Goal: Task Accomplishment & Management: Manage account settings

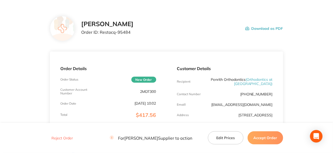
scroll to position [26, 0]
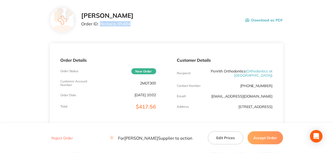
drag, startPoint x: 129, startPoint y: 24, endPoint x: 101, endPoint y: 25, distance: 28.5
click at [101, 25] on p "Order ID: Restocq- 95484" at bounding box center [107, 23] width 52 height 5
copy p "Restocq- 95484"
click at [264, 135] on button "Accept Order" at bounding box center [266, 137] width 36 height 13
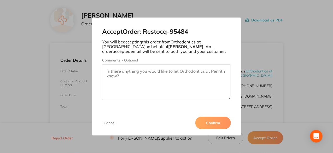
click at [209, 127] on button "Confirm" at bounding box center [214, 123] width 36 height 13
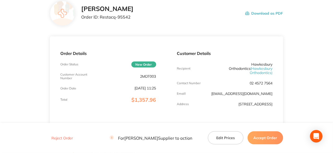
scroll to position [105, 0]
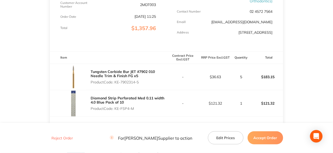
drag, startPoint x: 141, startPoint y: 82, endPoint x: 116, endPoint y: 83, distance: 25.9
click at [116, 83] on p "Product Code: KE-7902314-5" at bounding box center [129, 82] width 76 height 4
copy p "KE-7902314-5"
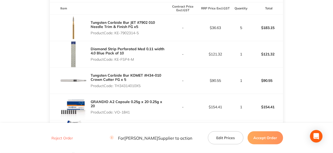
scroll to position [157, 0]
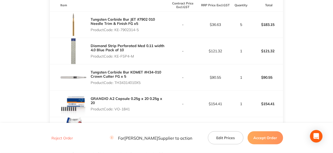
drag, startPoint x: 135, startPoint y: 56, endPoint x: 116, endPoint y: 59, distance: 20.1
click at [116, 59] on div "Diamond Strip Perforated Med 0.11 width 4.0 Blue Pack of 10 Product Code: KE-FS…" at bounding box center [129, 51] width 76 height 19
copy p "KE-FSP4-M"
drag, startPoint x: 143, startPoint y: 83, endPoint x: 116, endPoint y: 82, distance: 27.2
click at [116, 82] on p "Product Code: TH34314010X5" at bounding box center [129, 83] width 76 height 4
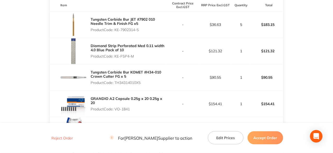
copy p "TH34314010X5"
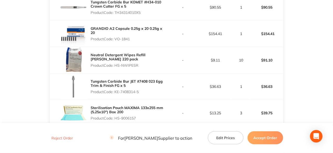
scroll to position [235, 0]
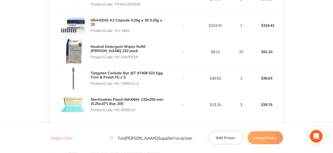
drag, startPoint x: 131, startPoint y: 30, endPoint x: 116, endPoint y: 30, distance: 15.2
click at [116, 30] on p "Product Code: VO-1841" at bounding box center [129, 30] width 76 height 4
copy p "VO-1841"
drag, startPoint x: 138, startPoint y: 56, endPoint x: 116, endPoint y: 60, distance: 22.4
click at [116, 60] on div "Neutral Detergent Wipes Refill HENRY SCHEIN 220 pack Product Code: HS-NWIPESR" at bounding box center [129, 51] width 76 height 19
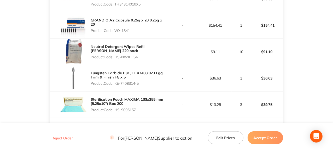
copy p "HS-NWIPESR"
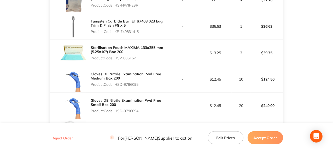
scroll to position [288, 0]
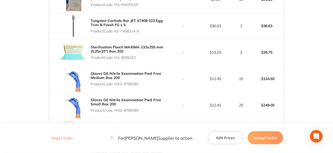
drag, startPoint x: 140, startPoint y: 30, endPoint x: 116, endPoint y: 32, distance: 24.2
click at [116, 32] on p "Product Code: KE-7408314-5" at bounding box center [129, 31] width 76 height 4
copy p "KE-7408314-5"
drag, startPoint x: 138, startPoint y: 56, endPoint x: 117, endPoint y: 56, distance: 20.9
click at [117, 56] on p "Product Code: HS-9006157" at bounding box center [129, 57] width 76 height 4
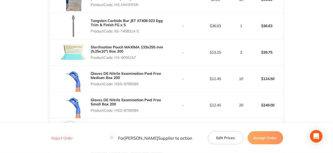
copy p "HS-9006157"
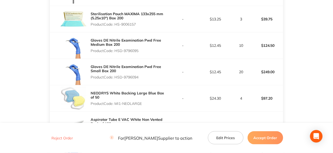
scroll to position [366, 0]
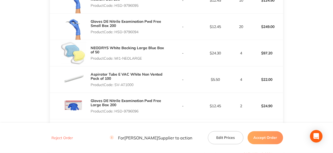
drag, startPoint x: 140, startPoint y: 5, endPoint x: 116, endPoint y: 5, distance: 24.3
click at [116, 5] on p "Product Code: HSD-9796095" at bounding box center [129, 5] width 76 height 4
copy p "HSD-9796095"
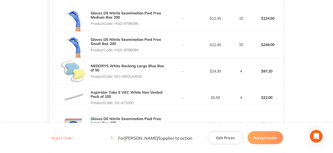
scroll to position [340, 0]
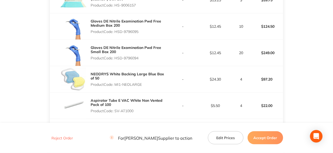
drag, startPoint x: 143, startPoint y: 84, endPoint x: 117, endPoint y: 81, distance: 26.3
click at [117, 81] on div "NEODRYS White Backing Large Blue Box of 50 Product Code: MI1-NEOLARGE" at bounding box center [129, 79] width 76 height 19
copy p "MI1-NEOLARGE"
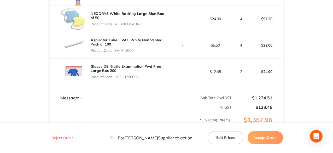
scroll to position [392, 0]
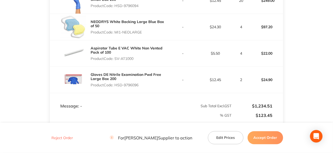
drag, startPoint x: 135, startPoint y: 58, endPoint x: 116, endPoint y: 60, distance: 19.4
click at [116, 60] on p "Product Code: SV-AT1000" at bounding box center [129, 58] width 76 height 4
copy p "SV-AT1000"
drag, startPoint x: 140, startPoint y: 84, endPoint x: 115, endPoint y: 84, distance: 24.6
click at [115, 84] on p "Product Code: HSD-9796096" at bounding box center [129, 85] width 76 height 4
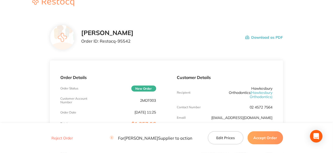
scroll to position [0, 0]
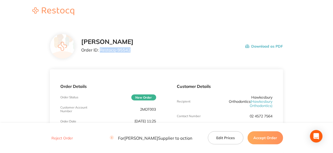
drag, startPoint x: 129, startPoint y: 50, endPoint x: 100, endPoint y: 49, distance: 29.3
click at [100, 49] on p "Order ID: Restocq- 95542" at bounding box center [107, 50] width 52 height 5
click at [270, 135] on button "Accept Order" at bounding box center [266, 137] width 36 height 13
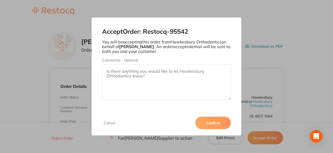
click at [212, 125] on button "Confirm" at bounding box center [214, 123] width 36 height 13
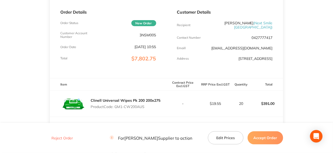
scroll to position [78, 0]
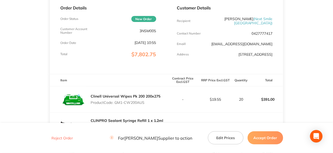
drag, startPoint x: 145, startPoint y: 103, endPoint x: 115, endPoint y: 102, distance: 30.3
click at [115, 102] on p "Product Code: GM1-CW200AUS" at bounding box center [126, 102] width 70 height 4
copy p "GM1-CW200AUS"
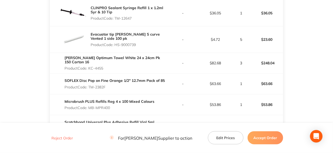
scroll to position [183, 0]
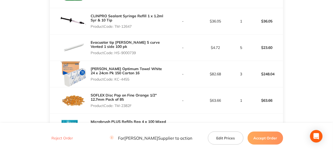
drag, startPoint x: 134, startPoint y: 27, endPoint x: 115, endPoint y: 24, distance: 18.8
click at [115, 24] on p "Product Code: TM-12647" at bounding box center [129, 26] width 76 height 4
copy p "TM-12647"
drag, startPoint x: 137, startPoint y: 53, endPoint x: 116, endPoint y: 53, distance: 21.4
click at [116, 53] on p "Product Code: HS-9000739" at bounding box center [129, 53] width 76 height 4
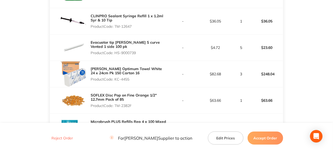
copy p "HS-9000739"
drag, startPoint x: 130, startPoint y: 80, endPoint x: 116, endPoint y: 78, distance: 14.5
click at [116, 78] on p "Product Code: KC-4455" at bounding box center [129, 79] width 76 height 4
copy p "KC-4455"
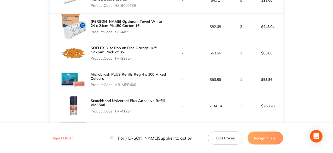
scroll to position [235, 0]
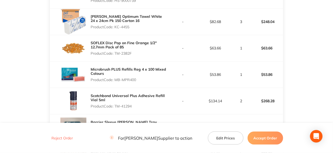
drag, startPoint x: 133, startPoint y: 51, endPoint x: 116, endPoint y: 53, distance: 16.6
click at [116, 53] on p "Product Code: TM-2382F" at bounding box center [129, 53] width 76 height 4
copy p "TM-2382F"
drag, startPoint x: 137, startPoint y: 79, endPoint x: 116, endPoint y: 79, distance: 21.2
click at [116, 79] on p "Product Code: MB-MPR400" at bounding box center [129, 80] width 76 height 4
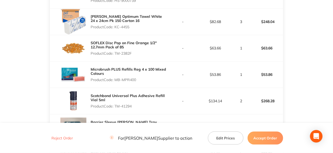
copy p "MB-MPR400"
drag, startPoint x: 133, startPoint y: 107, endPoint x: 115, endPoint y: 107, distance: 18.0
click at [115, 107] on p "Product Code: TM-41294" at bounding box center [129, 106] width 76 height 4
copy p "TM-41294"
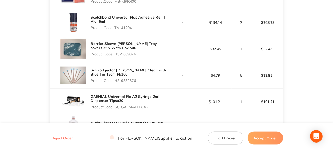
drag, startPoint x: 137, startPoint y: 52, endPoint x: 116, endPoint y: 54, distance: 21.2
click at [116, 54] on p "Product Code: HS-9009376" at bounding box center [129, 54] width 76 height 4
copy p "HS-9009376"
drag, startPoint x: 137, startPoint y: 80, endPoint x: 116, endPoint y: 80, distance: 21.2
click at [116, 80] on p "Product Code: HS-9882876" at bounding box center [129, 80] width 76 height 4
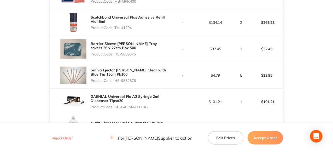
copy p "HS-9882876"
drag, startPoint x: 148, startPoint y: 106, endPoint x: 116, endPoint y: 110, distance: 32.7
click at [116, 110] on div "GAENIAL Universal Flo A2 Syringe 2ml Dispenser Tipsx20 Product Code: GC-GAENIAL…" at bounding box center [129, 101] width 76 height 19
copy p "GC-GAENIALFLOA2"
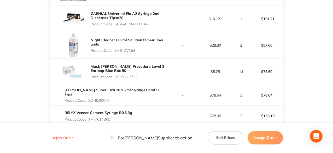
scroll to position [418, 0]
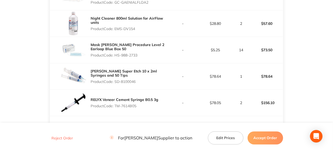
drag, startPoint x: 137, startPoint y: 28, endPoint x: 116, endPoint y: 29, distance: 21.5
click at [116, 29] on p "Product Code: EMS-DV154" at bounding box center [129, 29] width 76 height 4
drag, startPoint x: 139, startPoint y: 54, endPoint x: 116, endPoint y: 55, distance: 23.3
click at [116, 55] on p "Product Code: HS-988-2733" at bounding box center [129, 55] width 76 height 4
drag, startPoint x: 138, startPoint y: 81, endPoint x: 116, endPoint y: 79, distance: 22.3
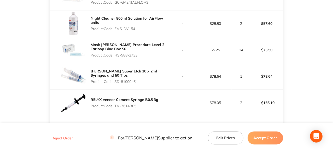
click at [116, 79] on p "Product Code: SD-8100046" at bounding box center [129, 81] width 76 height 4
drag, startPoint x: 138, startPoint y: 105, endPoint x: 115, endPoint y: 105, distance: 23.3
click at [115, 105] on p "Product Code: TM-7614B05" at bounding box center [125, 106] width 68 height 4
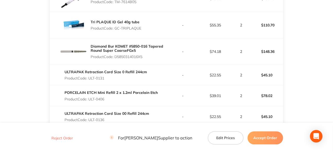
scroll to position [523, 0]
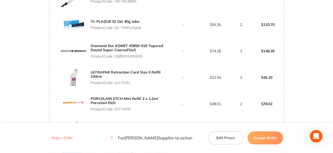
drag, startPoint x: 142, startPoint y: 26, endPoint x: 116, endPoint y: 30, distance: 26.1
click at [116, 30] on div "Tri PLAQUE ID Gel 40g tube Product Code: GC-TRIPLAQUE" at bounding box center [116, 24] width 51 height 15
drag, startPoint x: 145, startPoint y: 55, endPoint x: 116, endPoint y: 57, distance: 29.4
click at [116, 57] on p "Product Code: D5850314016X5" at bounding box center [129, 56] width 76 height 4
drag, startPoint x: 131, startPoint y: 82, endPoint x: 116, endPoint y: 82, distance: 15.9
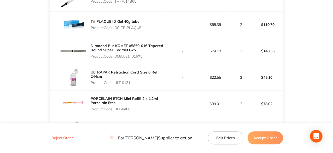
click at [116, 82] on p "Product Code: ULT-0131" at bounding box center [129, 83] width 76 height 4
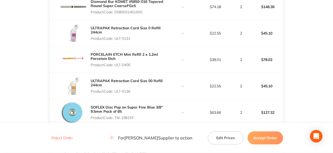
scroll to position [575, 0]
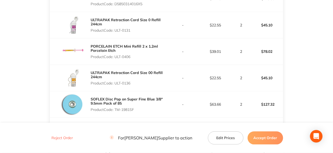
drag, startPoint x: 132, startPoint y: 56, endPoint x: 115, endPoint y: 58, distance: 17.2
click at [115, 58] on div "PORCELAIN ETCH Mini Refill 2 x 1.2ml Porcelain Etch Product Code: ULT-0406" at bounding box center [129, 51] width 76 height 19
drag, startPoint x: 131, startPoint y: 82, endPoint x: 116, endPoint y: 82, distance: 15.9
click at [116, 82] on p "Product Code: ULT-0136" at bounding box center [129, 83] width 76 height 4
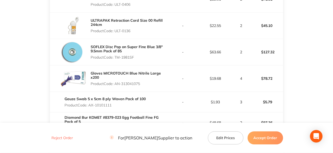
scroll to position [654, 0]
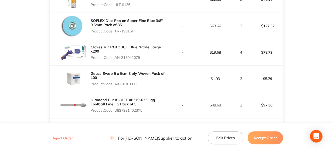
drag, startPoint x: 136, startPoint y: 30, endPoint x: 116, endPoint y: 28, distance: 20.2
click at [116, 29] on p "Product Code: TM-1981SF" at bounding box center [129, 31] width 76 height 4
drag, startPoint x: 142, startPoint y: 58, endPoint x: 116, endPoint y: 56, distance: 25.7
click at [116, 56] on p "Product Code: AN-313041075" at bounding box center [129, 57] width 76 height 4
drag, startPoint x: 140, startPoint y: 82, endPoint x: 116, endPoint y: 85, distance: 24.3
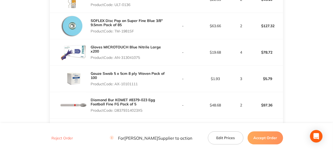
click at [116, 85] on div "Gauze Swab 5 x 5cm 8 ply Woven Pack of 100 Product Code: AX-10101111" at bounding box center [129, 78] width 76 height 19
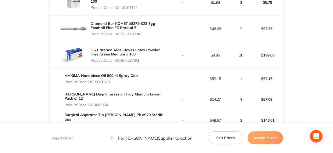
scroll to position [732, 0]
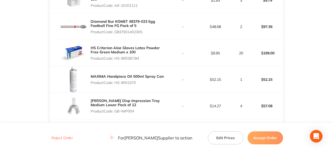
drag, startPoint x: 144, startPoint y: 29, endPoint x: 115, endPoint y: 32, distance: 29.4
click at [115, 32] on p "Product Code: D8379314023X5" at bounding box center [129, 32] width 76 height 4
drag, startPoint x: 140, startPoint y: 56, endPoint x: 116, endPoint y: 53, distance: 24.7
click at [116, 53] on div "HS Criterion Aloe Gloves Latex Powder Free Green Medium x 100 Product Code: HS-…" at bounding box center [129, 53] width 76 height 19
drag, startPoint x: 137, startPoint y: 81, endPoint x: 117, endPoint y: 79, distance: 20.2
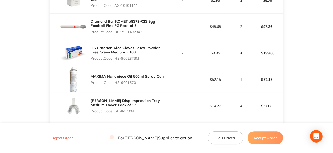
click at [117, 81] on p "Product Code: HS-9001570" at bounding box center [127, 83] width 73 height 4
drag, startPoint x: 136, startPoint y: 110, endPoint x: 116, endPoint y: 112, distance: 20.5
click at [116, 112] on div "HENRY SCHEIN Disp Impression Tray Medium Lower Pack of 12 Product Code: GB-IMP0…" at bounding box center [129, 105] width 76 height 19
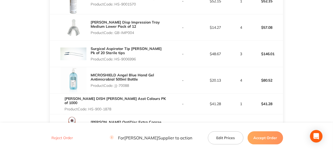
scroll to position [837, 0]
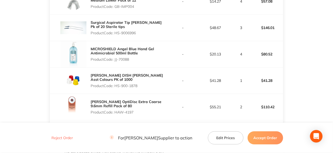
drag, startPoint x: 136, startPoint y: 32, endPoint x: 116, endPoint y: 31, distance: 20.4
click at [116, 31] on p "Product Code: HS-9006996" at bounding box center [129, 33] width 76 height 4
drag, startPoint x: 130, startPoint y: 57, endPoint x: 115, endPoint y: 60, distance: 15.1
click at [115, 60] on div "MICROSHIELD Angel Blue Hand Gel Antimicrobial 500ml Bottle Product Code: JJ-700…" at bounding box center [129, 54] width 76 height 19
drag, startPoint x: 139, startPoint y: 83, endPoint x: 116, endPoint y: 82, distance: 22.5
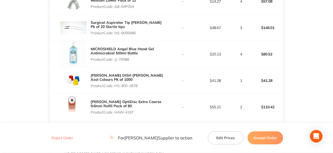
click at [116, 84] on p "Product Code: HS-900-1878" at bounding box center [129, 86] width 76 height 4
drag, startPoint x: 135, startPoint y: 111, endPoint x: 116, endPoint y: 111, distance: 18.6
click at [116, 111] on p "Product Code: HAW-4197" at bounding box center [129, 112] width 76 height 4
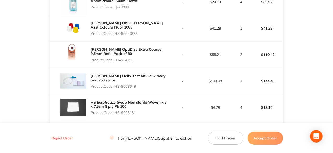
scroll to position [941, 0]
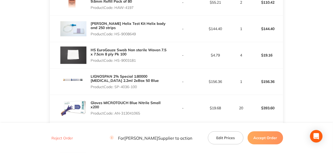
drag, startPoint x: 137, startPoint y: 30, endPoint x: 116, endPoint y: 31, distance: 21.7
click at [116, 32] on p "Product Code: HS-9008649" at bounding box center [129, 34] width 76 height 4
drag, startPoint x: 136, startPoint y: 58, endPoint x: 116, endPoint y: 59, distance: 20.2
click at [116, 59] on p "Product Code: HS-9003181" at bounding box center [129, 60] width 76 height 4
drag, startPoint x: 138, startPoint y: 83, endPoint x: 116, endPoint y: 83, distance: 22.2
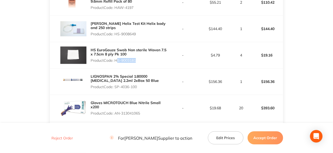
click at [116, 85] on p "Product Code: SP-4036-100" at bounding box center [129, 87] width 76 height 4
drag, startPoint x: 142, startPoint y: 112, endPoint x: 116, endPoint y: 108, distance: 26.1
click at [116, 111] on p "Product Code: AN-313041065" at bounding box center [129, 113] width 76 height 4
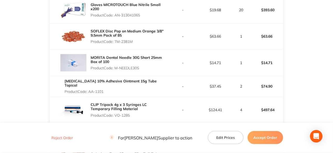
scroll to position [1020, 0]
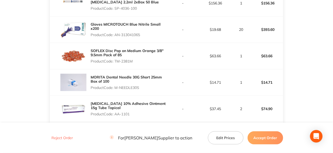
drag, startPoint x: 135, startPoint y: 58, endPoint x: 116, endPoint y: 60, distance: 19.6
click at [116, 60] on p "Product Code: TM-2381M" at bounding box center [129, 61] width 76 height 4
drag, startPoint x: 141, startPoint y: 84, endPoint x: 116, endPoint y: 86, distance: 25.4
click at [116, 86] on p "Product Code: M-NEEDLE30S" at bounding box center [129, 87] width 76 height 4
drag, startPoint x: 130, startPoint y: 111, endPoint x: 115, endPoint y: 112, distance: 15.4
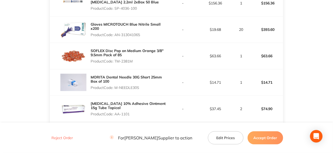
click at [115, 112] on p "Product Code: AA-1101" at bounding box center [129, 114] width 76 height 4
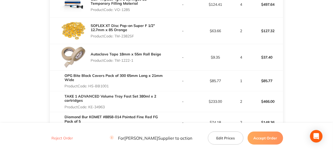
scroll to position [1124, 0]
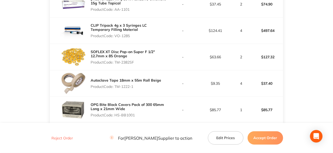
drag, startPoint x: 131, startPoint y: 32, endPoint x: 115, endPoint y: 33, distance: 16.0
click at [115, 34] on p "Product Code: VO-1285" at bounding box center [129, 36] width 76 height 4
drag, startPoint x: 136, startPoint y: 59, endPoint x: 115, endPoint y: 59, distance: 20.4
click at [115, 60] on p "Product Code: TM-2382SF" at bounding box center [129, 62] width 76 height 4
drag, startPoint x: 135, startPoint y: 82, endPoint x: 116, endPoint y: 83, distance: 18.8
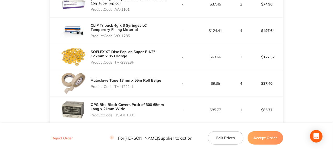
click at [116, 84] on p "Product Code: TM-1222-1" at bounding box center [126, 86] width 71 height 4
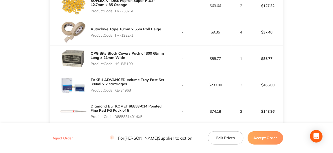
scroll to position [1176, 0]
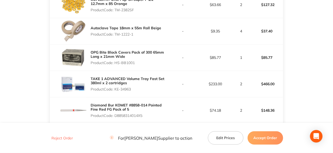
drag, startPoint x: 136, startPoint y: 61, endPoint x: 116, endPoint y: 60, distance: 19.6
click at [116, 61] on p "Product Code: HS-BB1001" at bounding box center [129, 63] width 76 height 4
drag, startPoint x: 133, startPoint y: 85, endPoint x: 115, endPoint y: 87, distance: 17.4
click at [115, 87] on p "Product Code: KE-34963" at bounding box center [129, 89] width 76 height 4
drag, startPoint x: 145, startPoint y: 112, endPoint x: 115, endPoint y: 111, distance: 29.8
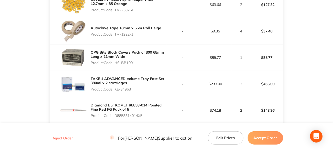
click at [115, 113] on p "Product Code: D8858314014X5" at bounding box center [129, 115] width 76 height 4
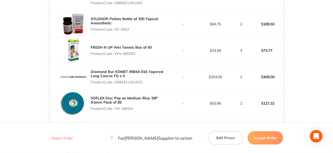
scroll to position [1281, 0]
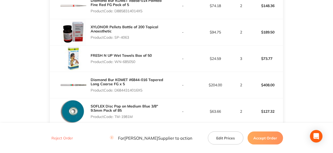
drag, startPoint x: 130, startPoint y: 33, endPoint x: 117, endPoint y: 32, distance: 14.0
click at [117, 35] on p "Product Code: SP-4063" at bounding box center [129, 37] width 76 height 4
drag, startPoint x: 129, startPoint y: 32, endPoint x: 116, endPoint y: 32, distance: 13.1
click at [116, 35] on p "Product Code: SP-4063" at bounding box center [129, 37] width 76 height 4
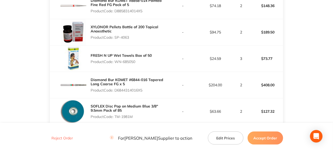
drag, startPoint x: 137, startPoint y: 59, endPoint x: 116, endPoint y: 61, distance: 20.7
click at [116, 61] on div "FRESH N UP Wet Towels Box of 50 Product Code: WN-685050" at bounding box center [121, 58] width 61 height 15
drag, startPoint x: 144, startPoint y: 85, endPoint x: 116, endPoint y: 90, distance: 28.6
click at [116, 90] on div "Diamond Bur KOMET #6844-016 Tapered Long Coarse FG x 5 Product Code: D684431401…" at bounding box center [129, 85] width 76 height 19
drag, startPoint x: 134, startPoint y: 113, endPoint x: 115, endPoint y: 112, distance: 18.6
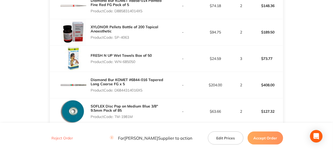
click at [115, 115] on p "Product Code: TM-1981M" at bounding box center [129, 117] width 76 height 4
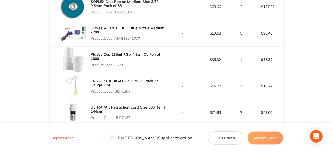
drag, startPoint x: 142, startPoint y: 35, endPoint x: 115, endPoint y: 35, distance: 26.7
click at [115, 36] on p "Product Code: AN-313041070" at bounding box center [129, 38] width 76 height 4
drag, startPoint x: 129, startPoint y: 61, endPoint x: 115, endPoint y: 60, distance: 14.4
click at [115, 63] on p "Product Code: F5-5020" at bounding box center [129, 65] width 76 height 4
drag, startPoint x: 132, startPoint y: 86, endPoint x: 116, endPoint y: 88, distance: 16.3
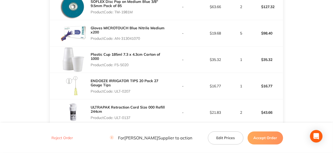
click at [116, 89] on p "Product Code: ULT-0207" at bounding box center [129, 91] width 76 height 4
drag, startPoint x: 131, startPoint y: 112, endPoint x: 116, endPoint y: 111, distance: 15.2
click at [116, 111] on div "ULTRAPAK Retraction Cord Size 000 Refill 244cm Product Code: ULT-0137" at bounding box center [129, 112] width 76 height 19
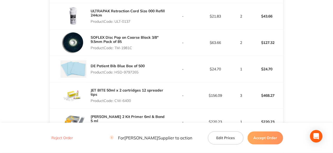
scroll to position [1490, 0]
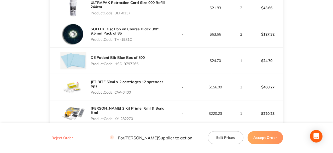
drag, startPoint x: 135, startPoint y: 35, endPoint x: 116, endPoint y: 36, distance: 18.4
click at [116, 37] on p "Product Code: TM-1981C" at bounding box center [129, 39] width 76 height 4
drag, startPoint x: 140, startPoint y: 60, endPoint x: 115, endPoint y: 60, distance: 24.6
click at [115, 62] on p "Product Code: HSD-9797265" at bounding box center [118, 64] width 54 height 4
drag, startPoint x: 131, startPoint y: 89, endPoint x: 115, endPoint y: 88, distance: 16.5
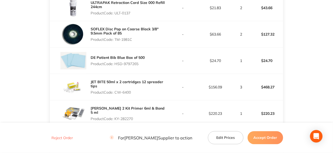
click at [115, 90] on p "Product Code: CW-6400" at bounding box center [129, 92] width 76 height 4
drag, startPoint x: 134, startPoint y: 111, endPoint x: 115, endPoint y: 114, distance: 19.6
click at [115, 117] on p "Product Code: KY-282270" at bounding box center [129, 119] width 76 height 4
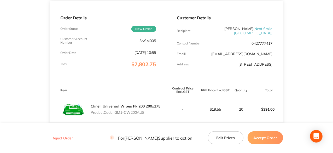
scroll to position [0, 0]
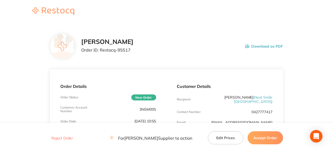
click at [268, 139] on button "Accept Order" at bounding box center [266, 137] width 36 height 13
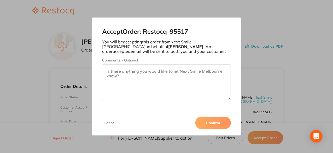
click at [208, 123] on button "Confirm" at bounding box center [214, 123] width 36 height 13
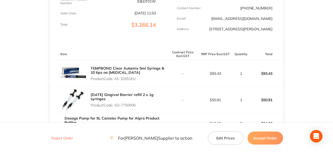
scroll to position [157, 0]
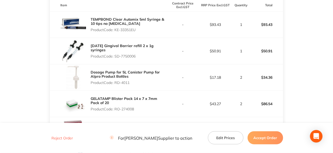
drag, startPoint x: 138, startPoint y: 26, endPoint x: 116, endPoint y: 24, distance: 22.0
click at [116, 28] on p "Product Code: KE-33351EU" at bounding box center [129, 30] width 76 height 4
copy p "KE-33351EU"
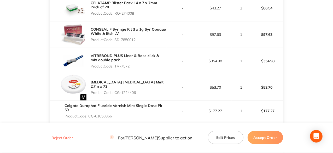
scroll to position [235, 0]
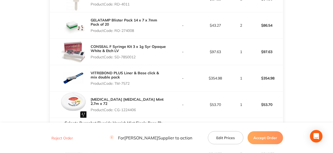
drag, startPoint x: 137, startPoint y: 52, endPoint x: 116, endPoint y: 53, distance: 21.4
click at [116, 55] on p "Product Code: SD-7850012" at bounding box center [129, 57] width 76 height 4
copy p "SD-7850012"
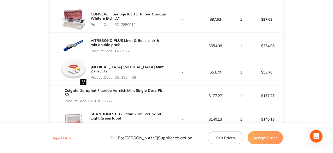
scroll to position [314, 0]
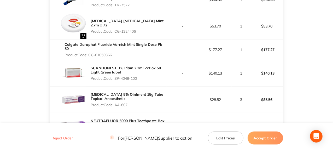
drag, startPoint x: 113, startPoint y: 49, endPoint x: 90, endPoint y: 48, distance: 23.0
click at [90, 53] on p "Product Code: CG-61050366" at bounding box center [116, 55] width 102 height 4
copy p "CG-61050366"
drag, startPoint x: 139, startPoint y: 72, endPoint x: 116, endPoint y: 77, distance: 23.1
click at [116, 77] on div "SCANDONEST 3% Plain 2.2ml 2xBox 50 Light Green label Product Code: SP-4049-100" at bounding box center [129, 73] width 76 height 19
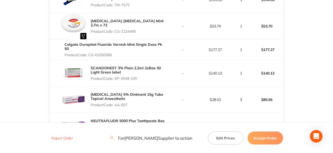
copy p "SP-4049-100"
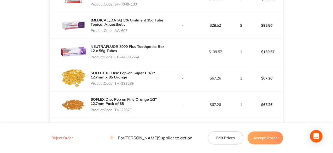
scroll to position [366, 0]
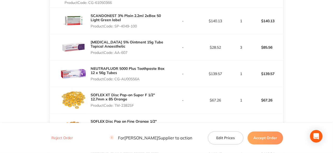
drag, startPoint x: 142, startPoint y: 74, endPoint x: 116, endPoint y: 74, distance: 25.6
click at [116, 77] on p "Product Code: CG-AU00556A" at bounding box center [129, 79] width 76 height 4
copy p "CG-AU00556A"
drag, startPoint x: 135, startPoint y: 101, endPoint x: 115, endPoint y: 104, distance: 20.6
click at [115, 104] on div "SOFLEX XT Disc Pop-on Super F 1/2" 12.7mm x 85 Orange Product Code: TM-2382SF" at bounding box center [129, 100] width 76 height 19
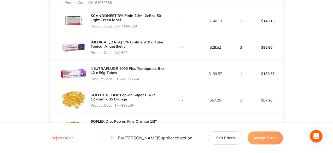
copy p "TM-2382SF"
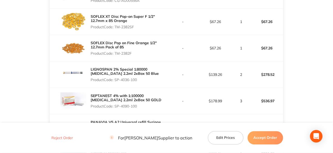
drag, startPoint x: 132, startPoint y: 48, endPoint x: 115, endPoint y: 46, distance: 17.4
click at [115, 46] on div "SOFLEX Disc Pop on Fine Orange 1/2" 12.7mm Pack of 85 Product Code: TM-2382F" at bounding box center [129, 48] width 76 height 19
copy p "TM-2382F"
drag, startPoint x: 139, startPoint y: 76, endPoint x: 116, endPoint y: 78, distance: 22.8
click at [116, 78] on div "LIGNOSPAN 2% Special 1:80000 adrenalin 2.2ml 2xBox 50 Blue Product Code: SP-403…" at bounding box center [129, 74] width 76 height 19
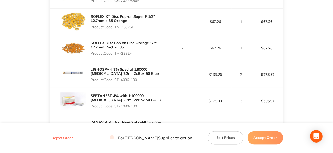
copy p "SP-4036-100"
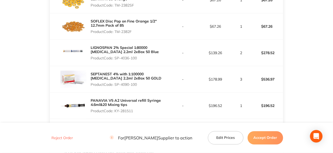
scroll to position [497, 0]
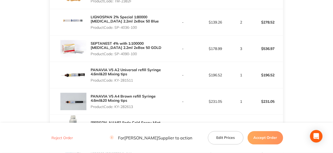
drag, startPoint x: 138, startPoint y: 48, endPoint x: 116, endPoint y: 47, distance: 22.0
click at [116, 52] on p "Product Code: SP-4090-100" at bounding box center [129, 54] width 76 height 4
copy p "SP-4090-100"
drag, startPoint x: 134, startPoint y: 75, endPoint x: 115, endPoint y: 77, distance: 19.4
click at [115, 78] on p "Product Code: KY-281511" at bounding box center [129, 80] width 76 height 4
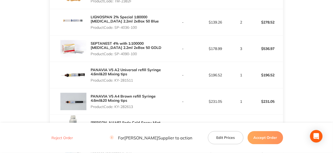
copy p "KY-281511"
drag, startPoint x: 134, startPoint y: 102, endPoint x: 116, endPoint y: 101, distance: 18.1
click at [116, 105] on p "Product Code: KY-282613" at bounding box center [129, 107] width 76 height 4
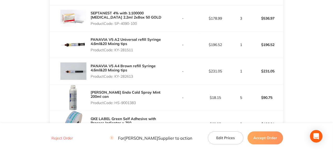
scroll to position [575, 0]
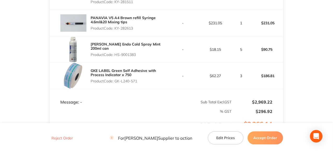
drag, startPoint x: 138, startPoint y: 50, endPoint x: 116, endPoint y: 54, distance: 22.6
click at [116, 54] on div "Henry Schein Endo Cold Spray Mint 200ml can Product Code: HS-9001383" at bounding box center [108, 49] width 117 height 26
drag, startPoint x: 139, startPoint y: 77, endPoint x: 115, endPoint y: 78, distance: 23.8
click at [115, 79] on p "Product Code: GK-L240-571" at bounding box center [129, 81] width 76 height 4
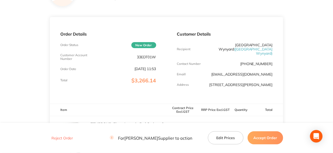
scroll to position [0, 0]
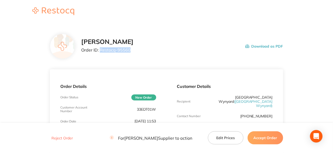
drag, startPoint x: 130, startPoint y: 48, endPoint x: 101, endPoint y: 49, distance: 29.0
click at [101, 49] on p "Order ID: Restocq- 95560" at bounding box center [107, 50] width 52 height 5
click at [267, 141] on button "Accept Order" at bounding box center [266, 137] width 36 height 13
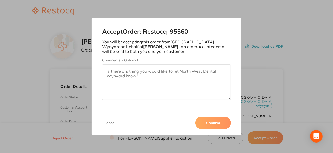
click at [223, 124] on button "Confirm" at bounding box center [214, 123] width 36 height 13
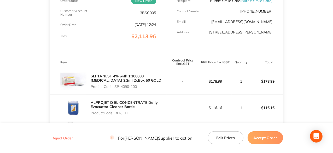
scroll to position [131, 0]
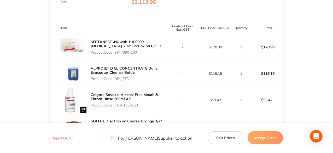
drag, startPoint x: 139, startPoint y: 51, endPoint x: 115, endPoint y: 53, distance: 23.6
click at [115, 53] on p "Product Code: SP-4090-100" at bounding box center [129, 52] width 76 height 4
copy p "SP-4090-100"
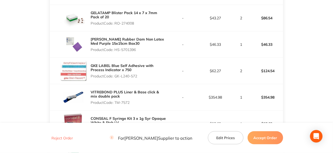
scroll to position [340, 0]
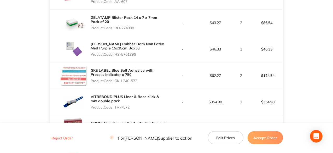
drag, startPoint x: 135, startPoint y: 28, endPoint x: 116, endPoint y: 29, distance: 18.9
click at [116, 29] on p "Product Code: RO-274008" at bounding box center [129, 28] width 76 height 4
copy p "RO-274008"
drag, startPoint x: 137, startPoint y: 54, endPoint x: 115, endPoint y: 51, distance: 22.1
click at [115, 51] on div "[PERSON_NAME] Rubber Dam Non Latex Med Purple 15x15cm Box30 Product Code: HS-57…" at bounding box center [129, 49] width 76 height 19
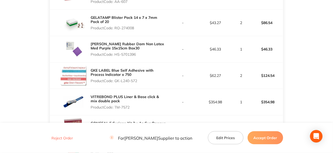
copy p "HS-5701396"
drag, startPoint x: 138, startPoint y: 80, endPoint x: 116, endPoint y: 77, distance: 22.9
click at [116, 77] on div "GKE LABEL Blue Self Adhesive with Process Indicator x 750 Product Code: GK-L240…" at bounding box center [129, 75] width 76 height 19
copy p "GK-L240-572"
drag, startPoint x: 131, startPoint y: 105, endPoint x: 115, endPoint y: 108, distance: 16.6
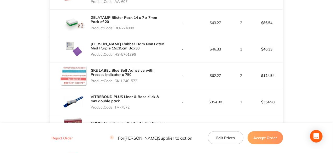
click at [115, 108] on p "Product Code: TM-7572" at bounding box center [129, 107] width 76 height 4
copy p "TM-7572"
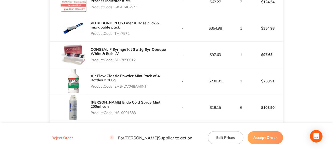
scroll to position [444, 0]
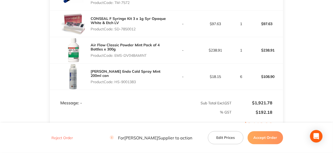
drag, startPoint x: 137, startPoint y: 27, endPoint x: 116, endPoint y: 27, distance: 21.2
click at [116, 27] on p "Product Code: SD-7850012" at bounding box center [129, 29] width 76 height 4
copy p "SD-7850012"
drag, startPoint x: 147, startPoint y: 54, endPoint x: 116, endPoint y: 54, distance: 31.9
click at [116, 54] on p "Product Code: EMS-DV048AMINT" at bounding box center [129, 55] width 76 height 4
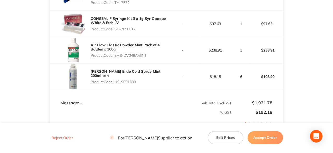
copy p "EMS-DV048AMINT"
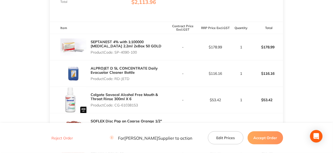
scroll to position [0, 0]
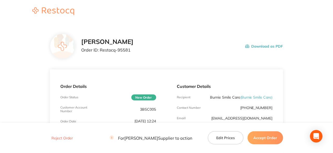
click at [259, 139] on button "Accept Order" at bounding box center [266, 137] width 36 height 13
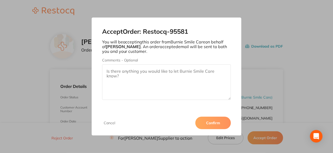
click at [224, 121] on button "Confirm" at bounding box center [214, 123] width 36 height 13
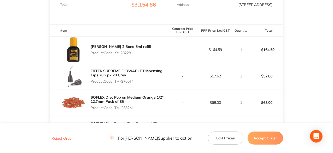
scroll to position [131, 0]
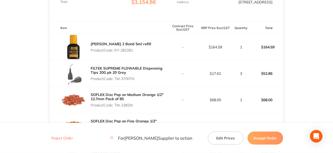
drag, startPoint x: 135, startPoint y: 50, endPoint x: 116, endPoint y: 51, distance: 18.9
click at [116, 51] on p "Product Code: KY-282281" at bounding box center [121, 50] width 61 height 4
copy p "KY-282281"
drag, startPoint x: 136, startPoint y: 77, endPoint x: 116, endPoint y: 85, distance: 22.4
click at [116, 85] on div "FILTEK SUPREME FLOWABLE Dispensing Tips 20G pk 20 Grey Product Code: TM-3700TN" at bounding box center [108, 73] width 117 height 26
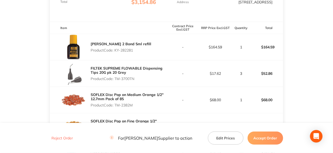
copy p "TM-3700TN"
drag, startPoint x: 135, startPoint y: 106, endPoint x: 116, endPoint y: 107, distance: 18.7
click at [116, 107] on div "SOFLEX Disc Pop on Medium Orange 1/2" 12.7mm Pack of 85 Product Code: TM-2382M" at bounding box center [129, 99] width 76 height 19
copy p "TM-2382M"
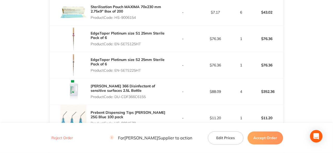
scroll to position [366, 0]
drag, startPoint x: 143, startPoint y: 54, endPoint x: 116, endPoint y: 53, distance: 27.0
click at [116, 45] on p "Product Code: EN-SETS125HT" at bounding box center [129, 43] width 76 height 4
copy p "EN-SETS125HT"
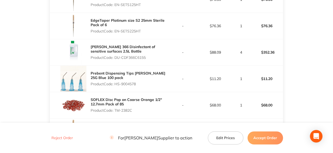
scroll to position [444, 0]
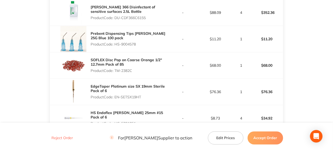
drag, startPoint x: 147, startPoint y: 28, endPoint x: 117, endPoint y: 26, distance: 30.7
click at [117, 20] on p "Product Code: DU-CDF366C6155" at bounding box center [129, 18] width 76 height 4
copy p "DU-CDF366C6155"
drag, startPoint x: 137, startPoint y: 55, endPoint x: 117, endPoint y: 57, distance: 20.8
click at [117, 48] on div "Prebent Dispensing Tips HENRY SCHEIN 25G Blue 100 pack Product Code: HS-9004578" at bounding box center [129, 38] width 76 height 19
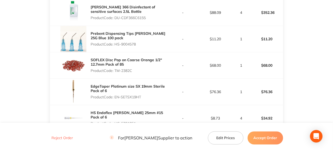
copy p "HS-9004578"
drag, startPoint x: 134, startPoint y: 80, endPoint x: 115, endPoint y: 79, distance: 19.4
click at [115, 73] on p "Product Code: TM-2382C" at bounding box center [129, 70] width 76 height 4
copy p "TM-2382C"
drag, startPoint x: 143, startPoint y: 107, endPoint x: 116, endPoint y: 105, distance: 27.1
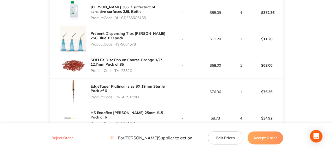
click at [116, 99] on p "Product Code: EN-SETSX19HT" at bounding box center [129, 97] width 76 height 4
copy p "EN-SETSX19HT"
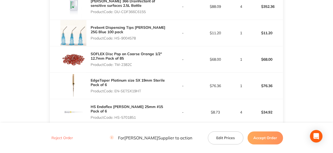
scroll to position [523, 0]
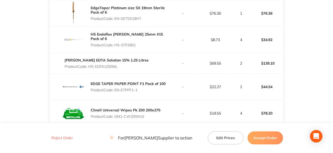
click at [136, 47] on p "Product Code: HS-5701851" at bounding box center [129, 45] width 76 height 4
drag, startPoint x: 137, startPoint y: 56, endPoint x: 115, endPoint y: 53, distance: 21.9
click at [115, 47] on p "Product Code: HS-5701851" at bounding box center [129, 45] width 76 height 4
copy p "HS-5701851"
drag, startPoint x: 118, startPoint y: 76, endPoint x: 89, endPoint y: 74, distance: 29.6
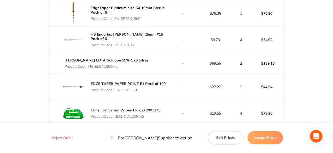
click at [89, 71] on div "HALAS EDTA Solution 15% 1.25 Litres Product Code: HS-EDTA1250ML" at bounding box center [107, 63] width 84 height 15
copy p "HS-EDTA1250ML"
drag, startPoint x: 140, startPoint y: 100, endPoint x: 115, endPoint y: 103, distance: 24.7
click at [115, 94] on div "EDGE TAPER PAPER POINT F1 Pack of 100 Product Code: EN-ETPPF1-1" at bounding box center [128, 86] width 75 height 15
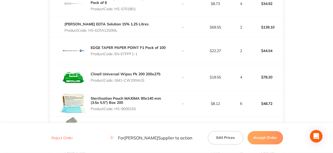
scroll to position [601, 0]
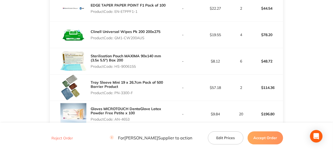
drag, startPoint x: 146, startPoint y: 46, endPoint x: 115, endPoint y: 48, distance: 30.7
click at [115, 40] on p "Product Code: GM1-CW200AUS" at bounding box center [126, 38] width 70 height 4
drag, startPoint x: 137, startPoint y: 77, endPoint x: 115, endPoint y: 78, distance: 22.0
click at [115, 68] on p "Product Code: HS-9006155" at bounding box center [129, 66] width 76 height 4
drag, startPoint x: 135, startPoint y: 102, endPoint x: 116, endPoint y: 104, distance: 19.5
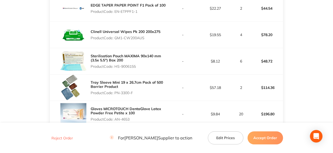
click at [116, 95] on p "Product Code: PN-3300-F" at bounding box center [129, 93] width 76 height 4
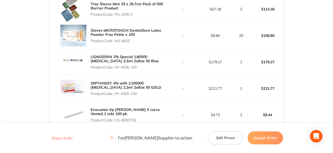
drag, startPoint x: 131, startPoint y: 51, endPoint x: 115, endPoint y: 53, distance: 16.3
click at [115, 45] on div "Gloves MICROTOUCH DentaGlove Latex Powder Free Petite x 100 Product Code: AN-46…" at bounding box center [129, 35] width 76 height 19
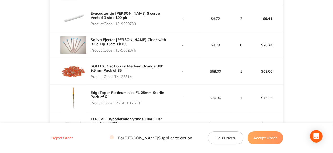
scroll to position [784, 0]
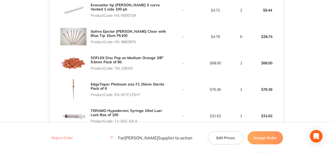
drag, startPoint x: 137, startPoint y: 22, endPoint x: 116, endPoint y: 27, distance: 21.6
click at [116, 20] on div "Evacuator tip HENRY SCHEIN S curve Vented 1 side 100 pk Product Code: HS-9000739" at bounding box center [129, 10] width 76 height 19
drag, startPoint x: 123, startPoint y: 21, endPoint x: 118, endPoint y: 25, distance: 7.0
drag, startPoint x: 138, startPoint y: 50, endPoint x: 116, endPoint y: 53, distance: 22.2
click at [116, 44] on p "Product Code: HS-9882876" at bounding box center [129, 42] width 76 height 4
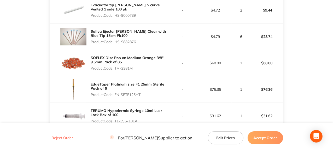
drag, startPoint x: 134, startPoint y: 78, endPoint x: 115, endPoint y: 78, distance: 18.8
click at [115, 70] on p "Product Code: TM-2381M" at bounding box center [129, 68] width 76 height 4
drag, startPoint x: 142, startPoint y: 102, endPoint x: 116, endPoint y: 104, distance: 26.7
click at [116, 97] on p "Product Code: EN-SETF125HT" at bounding box center [129, 95] width 76 height 4
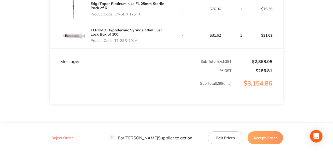
scroll to position [889, 0]
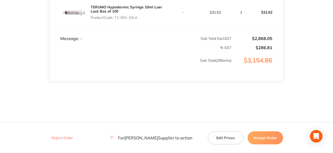
drag, startPoint x: 140, startPoint y: 25, endPoint x: 115, endPoint y: 27, distance: 24.5
click at [115, 20] on p "Product Code: T1-3SS-10LA" at bounding box center [129, 17] width 76 height 4
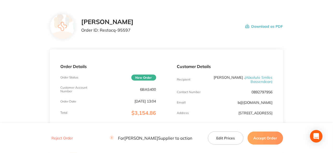
scroll to position [0, 0]
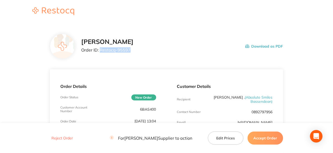
drag, startPoint x: 130, startPoint y: 49, endPoint x: 100, endPoint y: 47, distance: 29.9
click at [100, 48] on p "Order ID: Restocq- 95597" at bounding box center [107, 50] width 52 height 5
click at [270, 138] on button "Accept Order" at bounding box center [266, 137] width 36 height 13
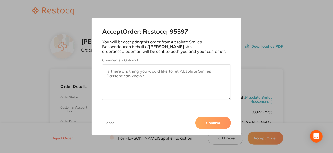
click at [210, 126] on button "Confirm" at bounding box center [214, 123] width 36 height 13
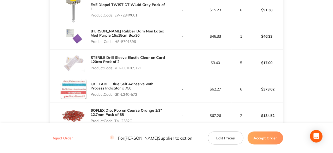
scroll to position [392, 0]
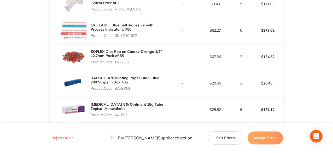
drag, startPoint x: 138, startPoint y: 28, endPoint x: 116, endPoint y: 28, distance: 22.2
copy p "HS-5701396"
drag, startPoint x: 143, startPoint y: 55, endPoint x: 116, endPoint y: 54, distance: 26.4
click at [116, 11] on p "Product Code: MD-CC026ST-1" at bounding box center [129, 9] width 76 height 4
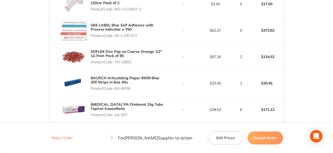
copy p "MD-CC026ST-1"
drag, startPoint x: 138, startPoint y: 81, endPoint x: 116, endPoint y: 80, distance: 22.0
click at [116, 38] on p "Product Code: GK-L240-572" at bounding box center [129, 35] width 76 height 4
copy p "GK-L240-572"
drag, startPoint x: 134, startPoint y: 107, endPoint x: 116, endPoint y: 106, distance: 18.3
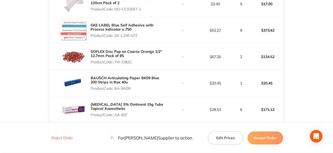
click at [116, 64] on p "Product Code: TM-2382C" at bounding box center [129, 62] width 76 height 4
copy p "TM-2382C"
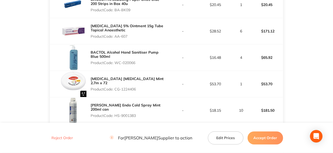
scroll to position [497, 0]
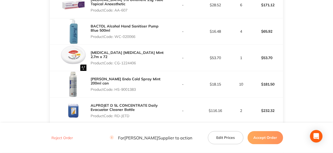
drag, startPoint x: 131, startPoint y: 30, endPoint x: 116, endPoint y: 32, distance: 15.6
copy p "BA-BK09"
drag, startPoint x: 136, startPoint y: 80, endPoint x: 115, endPoint y: 81, distance: 22.0
click at [115, 39] on p "Product Code: WC-020066" at bounding box center [129, 37] width 76 height 4
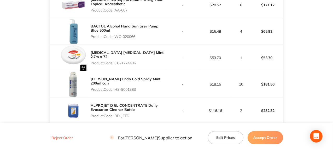
copy p "WC-020066"
drag, startPoint x: 138, startPoint y: 105, endPoint x: 115, endPoint y: 105, distance: 22.7
click at [115, 65] on p "Product Code: CG-1224406" at bounding box center [129, 63] width 76 height 4
copy p "CG-1224406"
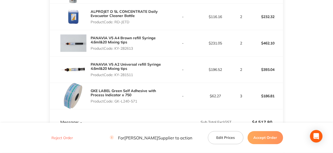
scroll to position [601, 0]
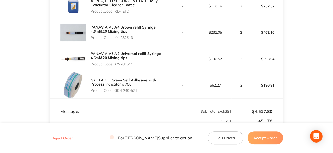
drag, startPoint x: 138, startPoint y: 28, endPoint x: 117, endPoint y: 29, distance: 21.5
copy p "HS-9001383"
drag, startPoint x: 130, startPoint y: 53, endPoint x: 116, endPoint y: 55, distance: 14.5
click at [116, 13] on p "Product Code: RD-JETD" at bounding box center [129, 11] width 76 height 4
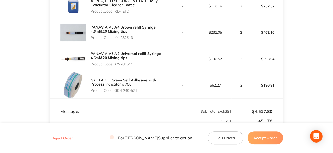
copy p "RD-JETD"
drag, startPoint x: 134, startPoint y: 82, endPoint x: 116, endPoint y: 80, distance: 18.1
click at [116, 40] on p "Product Code: KY-282613" at bounding box center [129, 38] width 76 height 4
copy p "KY-282613"
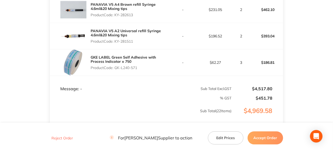
scroll to position [654, 0]
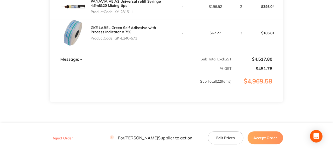
drag, startPoint x: 134, startPoint y: 58, endPoint x: 116, endPoint y: 59, distance: 18.3
click at [116, 16] on div "PANAVIA V5 A2 Universal refill Syringe 4.6ml&20 Mixing tips Product Code: KY-28…" at bounding box center [129, 6] width 76 height 19
drag, startPoint x: 138, startPoint y: 82, endPoint x: 116, endPoint y: 82, distance: 22.0
click at [116, 40] on p "Product Code: GK-L240-571" at bounding box center [129, 38] width 76 height 4
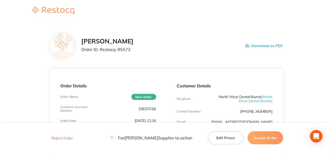
scroll to position [0, 0]
drag, startPoint x: 130, startPoint y: 49, endPoint x: 99, endPoint y: 49, distance: 30.3
click at [99, 49] on p "Order ID: Restocq- 95572" at bounding box center [107, 50] width 52 height 5
click at [262, 139] on button "Accept Order" at bounding box center [266, 137] width 36 height 13
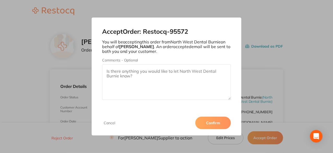
click at [208, 125] on button "Confirm" at bounding box center [214, 123] width 36 height 13
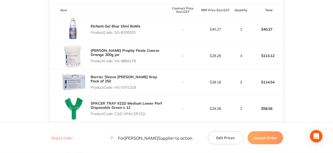
scroll to position [140, 0]
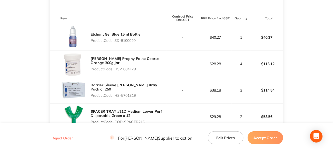
drag, startPoint x: 138, startPoint y: 40, endPoint x: 116, endPoint y: 42, distance: 22.0
click at [116, 42] on p "Product Code: SD-8100020" at bounding box center [116, 40] width 50 height 4
copy p "SD-8100020"
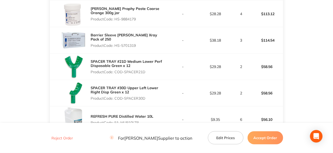
scroll to position [190, 0]
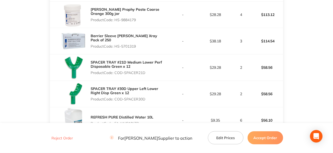
drag, startPoint x: 146, startPoint y: 18, endPoint x: 116, endPoint y: 72, distance: 62.0
click at [116, 72] on p "Product Code: COD-SPACER21D" at bounding box center [129, 73] width 76 height 4
drag, startPoint x: 122, startPoint y: 76, endPoint x: 124, endPoint y: 73, distance: 3.5
copy p "COD-SPACER21D"
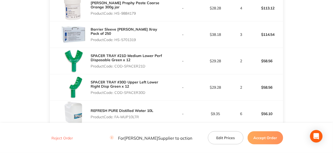
scroll to position [242, 0]
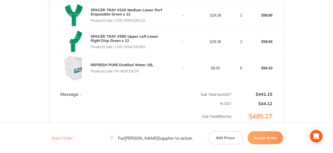
drag, startPoint x: 140, startPoint y: 71, endPoint x: 116, endPoint y: 72, distance: 24.9
click at [116, 72] on p "Product Code: FA-MUP10LTR" at bounding box center [122, 71] width 63 height 4
copy p "FA-MUP10LTR"
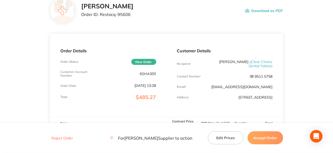
scroll to position [33, 0]
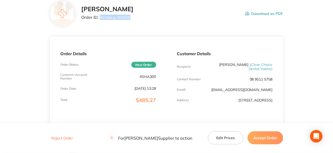
drag, startPoint x: 131, startPoint y: 16, endPoint x: 100, endPoint y: 18, distance: 30.4
click at [100, 18] on p "Order ID: Restocq- 95606" at bounding box center [107, 17] width 52 height 5
copy p "Restocq- 95606"
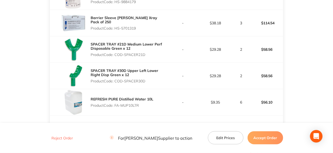
scroll to position [216, 0]
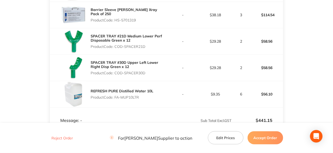
click at [266, 140] on button "Accept Order" at bounding box center [266, 137] width 36 height 13
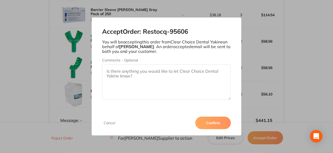
click at [227, 125] on button "Confirm" at bounding box center [214, 123] width 36 height 13
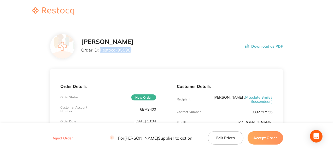
drag, startPoint x: 130, startPoint y: 50, endPoint x: 100, endPoint y: 50, distance: 29.8
click at [100, 50] on p "Order ID: Restocq- 95598" at bounding box center [107, 50] width 52 height 5
copy p "Restocq- 95598"
click at [273, 140] on button "Accept Order" at bounding box center [266, 137] width 36 height 13
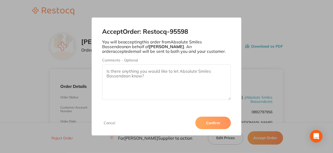
click at [226, 126] on button "Confirm" at bounding box center [214, 123] width 36 height 13
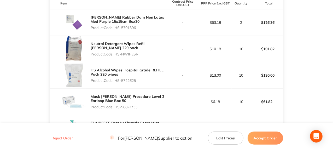
scroll to position [157, 0]
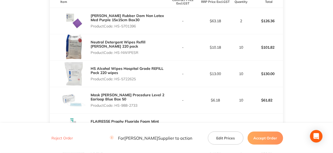
drag, startPoint x: 138, startPoint y: 29, endPoint x: 115, endPoint y: 27, distance: 22.3
click at [115, 27] on p "Product Code: HS-5701396" at bounding box center [129, 26] width 76 height 4
copy p "HS-5701396"
drag, startPoint x: 139, startPoint y: 56, endPoint x: 116, endPoint y: 56, distance: 23.0
click at [116, 55] on p "Product Code: HS-NWIPESR" at bounding box center [129, 52] width 76 height 4
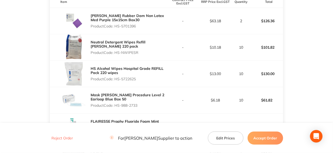
copy p "HS-NWIPESR"
drag, startPoint x: 137, startPoint y: 82, endPoint x: 116, endPoint y: 82, distance: 21.2
click at [116, 81] on p "Product Code: HS-5722625" at bounding box center [129, 79] width 76 height 4
copy p "HS-5722625"
drag, startPoint x: 140, startPoint y: 109, endPoint x: 115, endPoint y: 107, distance: 24.9
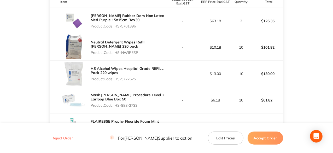
click at [115, 107] on p "Product Code: HS-988-2733" at bounding box center [129, 105] width 76 height 4
copy p "HS-988-2733"
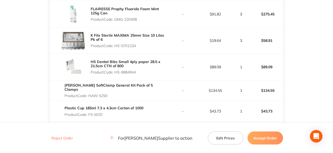
scroll to position [261, 0]
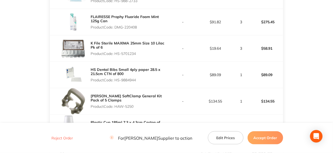
drag, startPoint x: 139, startPoint y: 29, endPoint x: 116, endPoint y: 30, distance: 22.7
click at [116, 29] on p "Product Code: DMG-220408" at bounding box center [129, 27] width 76 height 4
copy p "DMG-220408"
drag, startPoint x: 138, startPoint y: 57, endPoint x: 116, endPoint y: 57, distance: 21.7
click at [116, 56] on p "Product Code: HS-5701234" at bounding box center [129, 53] width 76 height 4
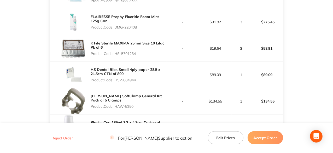
copy p "HS-5701234"
drag, startPoint x: 137, startPoint y: 85, endPoint x: 116, endPoint y: 82, distance: 21.1
click at [116, 82] on p "Product Code: HS-9884944" at bounding box center [129, 80] width 76 height 4
copy p "HS-9884944"
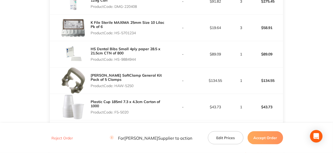
scroll to position [314, 0]
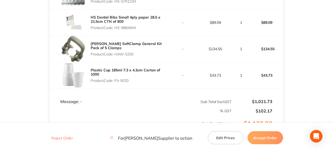
drag, startPoint x: 134, startPoint y: 57, endPoint x: 116, endPoint y: 57, distance: 18.8
click at [116, 56] on p "Product Code: HAW-5250" at bounding box center [129, 54] width 76 height 4
copy p "HAW-5250"
click at [251, 136] on button "Accept Order" at bounding box center [266, 137] width 36 height 13
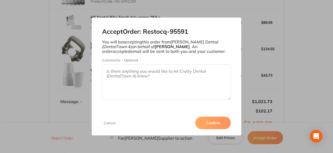
click at [206, 121] on button "Confirm" at bounding box center [214, 123] width 36 height 13
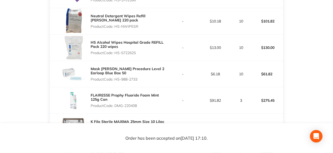
scroll to position [0, 0]
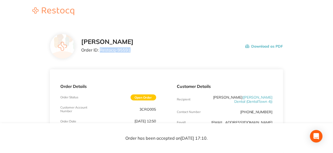
drag, startPoint x: 129, startPoint y: 52, endPoint x: 100, endPoint y: 49, distance: 28.4
click at [100, 49] on p "Order ID: Restocq- 95591" at bounding box center [107, 50] width 52 height 5
copy p "Restocq- 95591"
